Goal: Information Seeking & Learning: Understand process/instructions

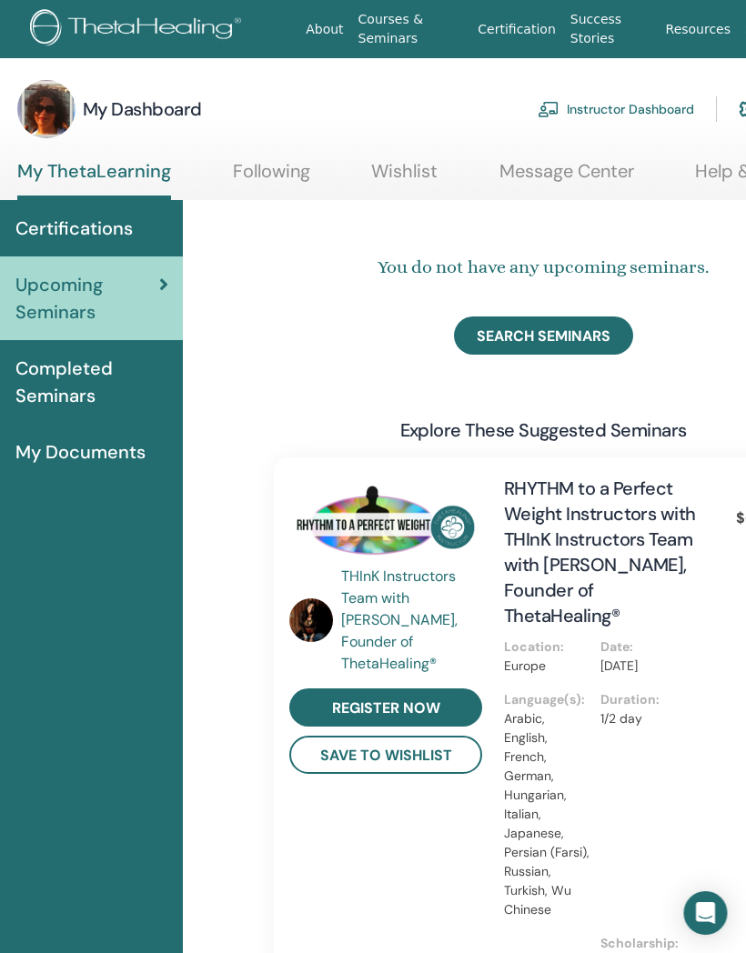
scroll to position [0, 91]
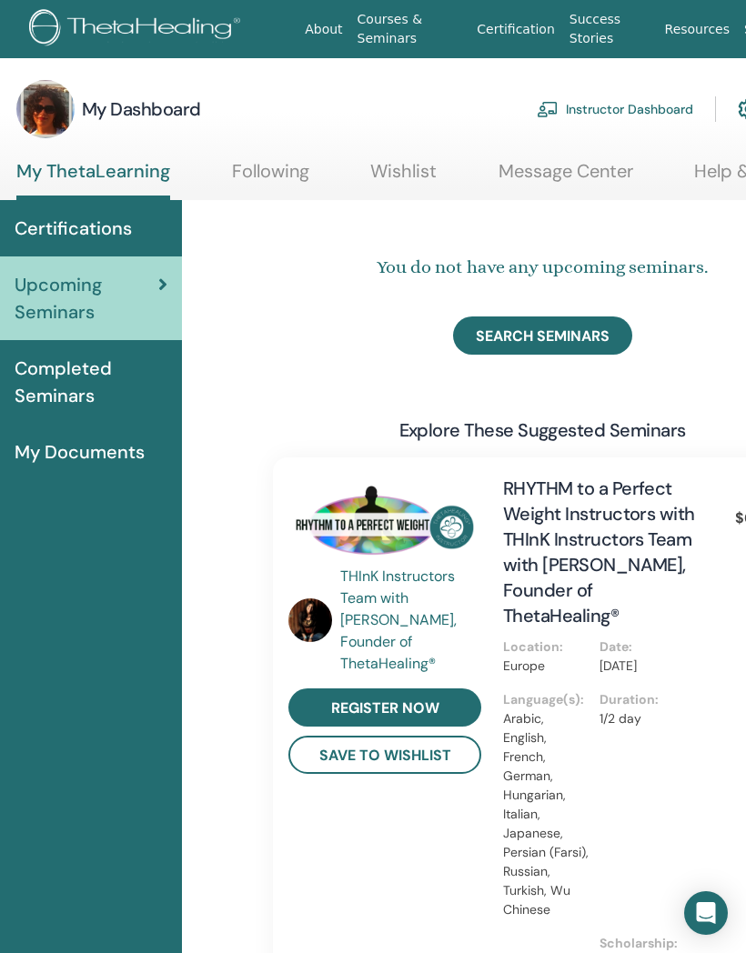
click at [622, 107] on link "Instructor Dashboard" at bounding box center [615, 109] width 156 height 40
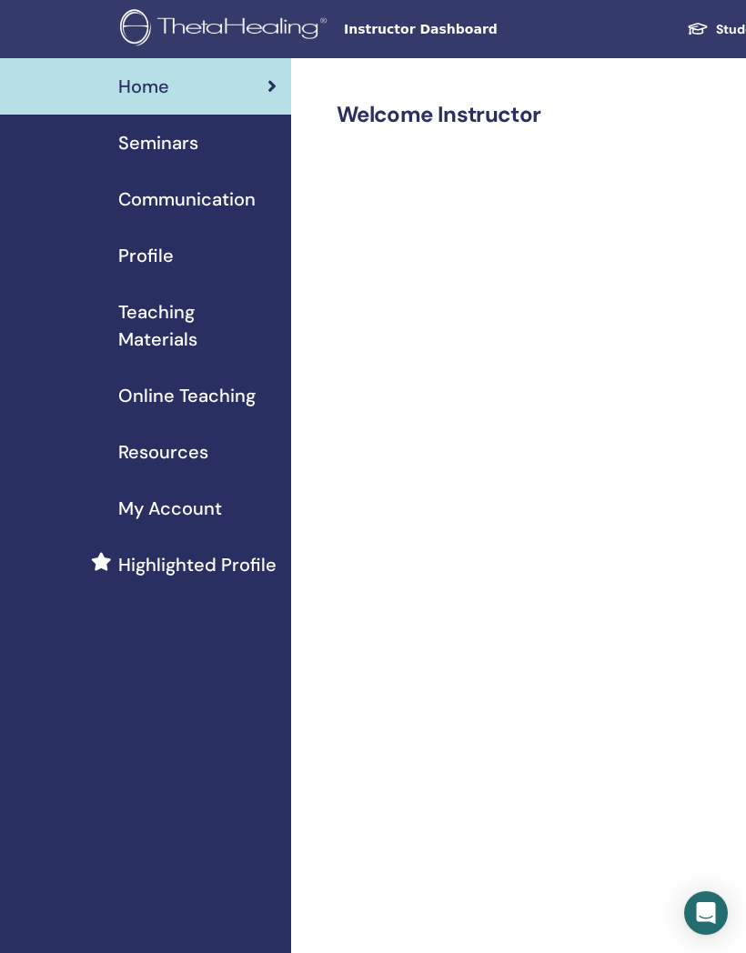
click at [217, 204] on span "Communication" at bounding box center [186, 199] width 137 height 27
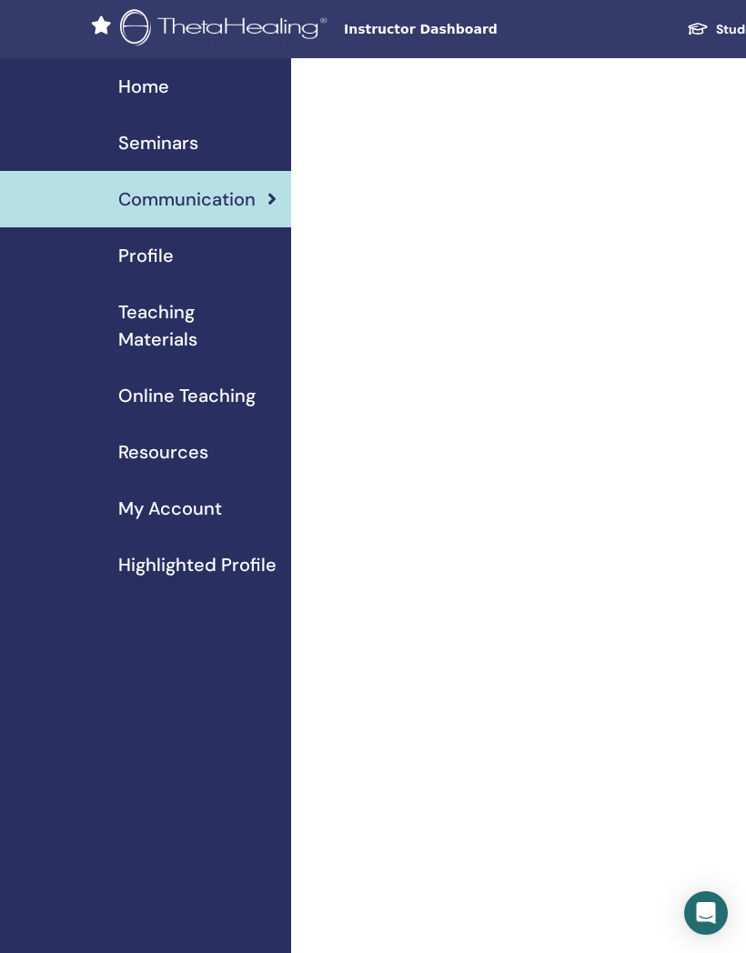
click at [182, 328] on span "Teaching Materials" at bounding box center [197, 325] width 158 height 55
click at [172, 318] on span "Teaching Materials" at bounding box center [197, 325] width 158 height 55
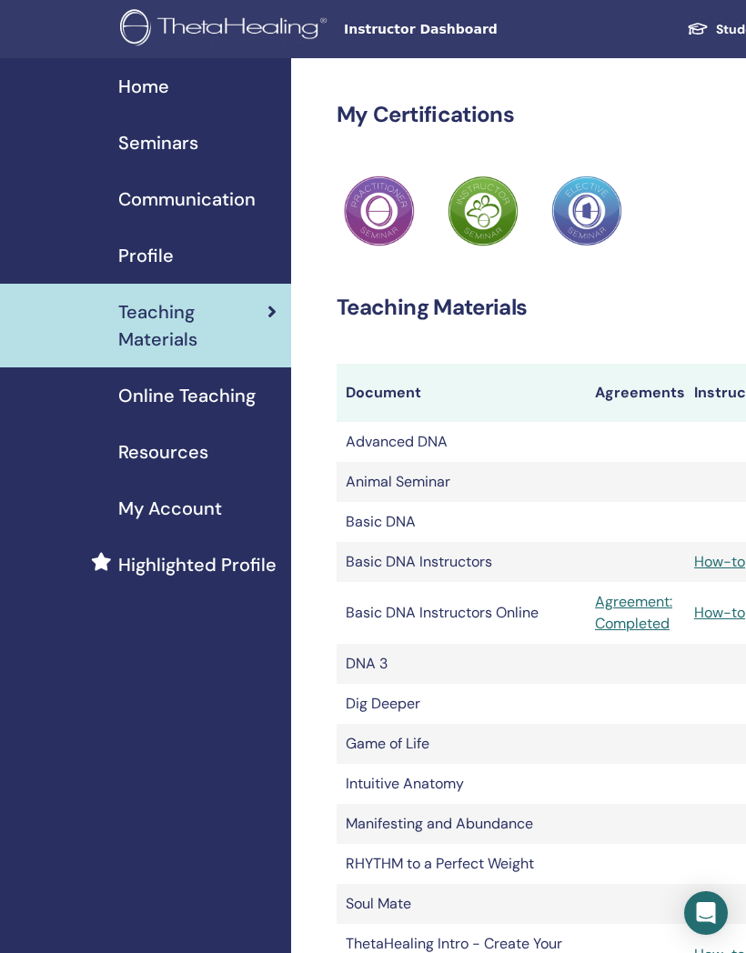
click at [217, 394] on span "Online Teaching" at bounding box center [186, 395] width 137 height 27
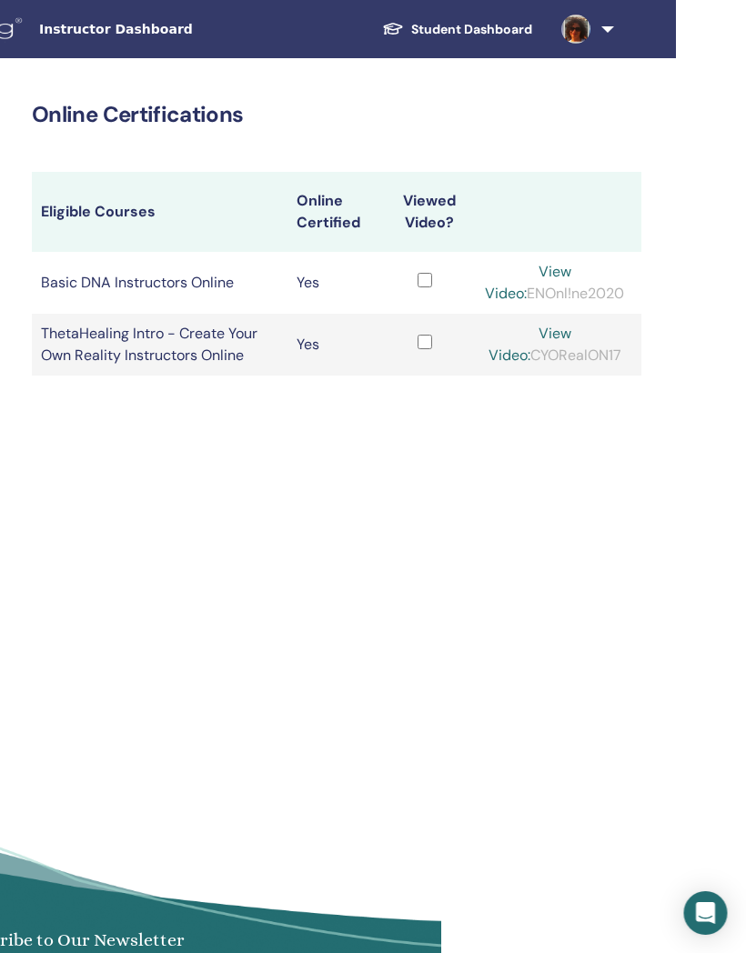
scroll to position [0, 306]
click at [570, 341] on link "View Video:" at bounding box center [529, 344] width 83 height 41
click at [570, 332] on link "View Video:" at bounding box center [529, 344] width 83 height 41
